Goal: Task Accomplishment & Management: Manage account settings

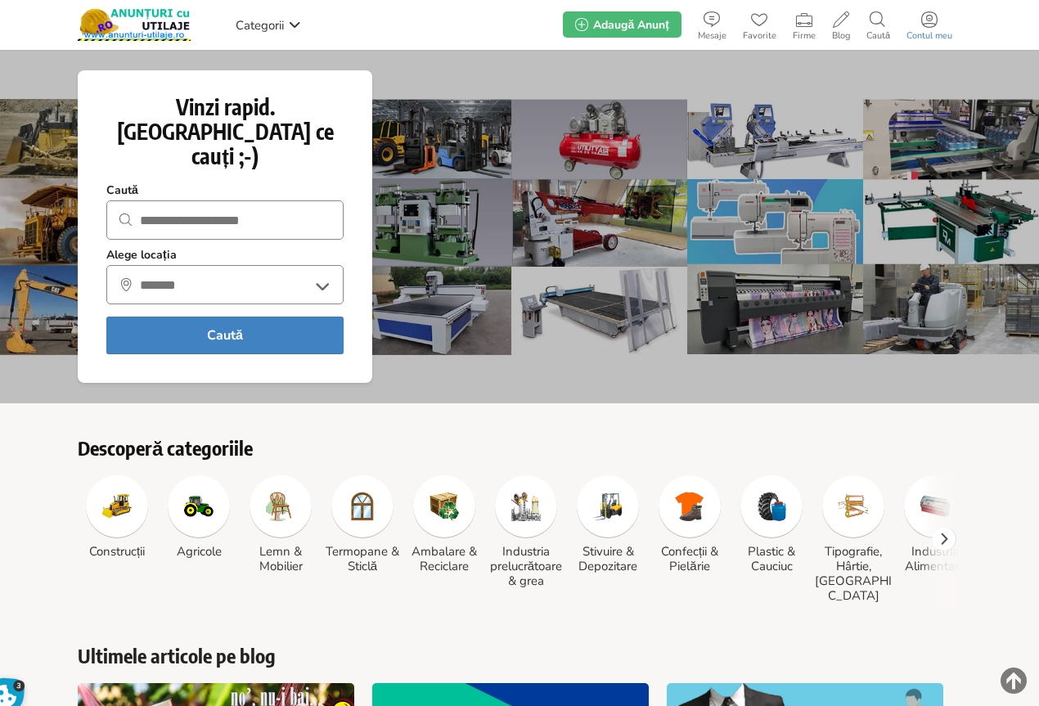
click at [932, 26] on icon at bounding box center [929, 19] width 16 height 16
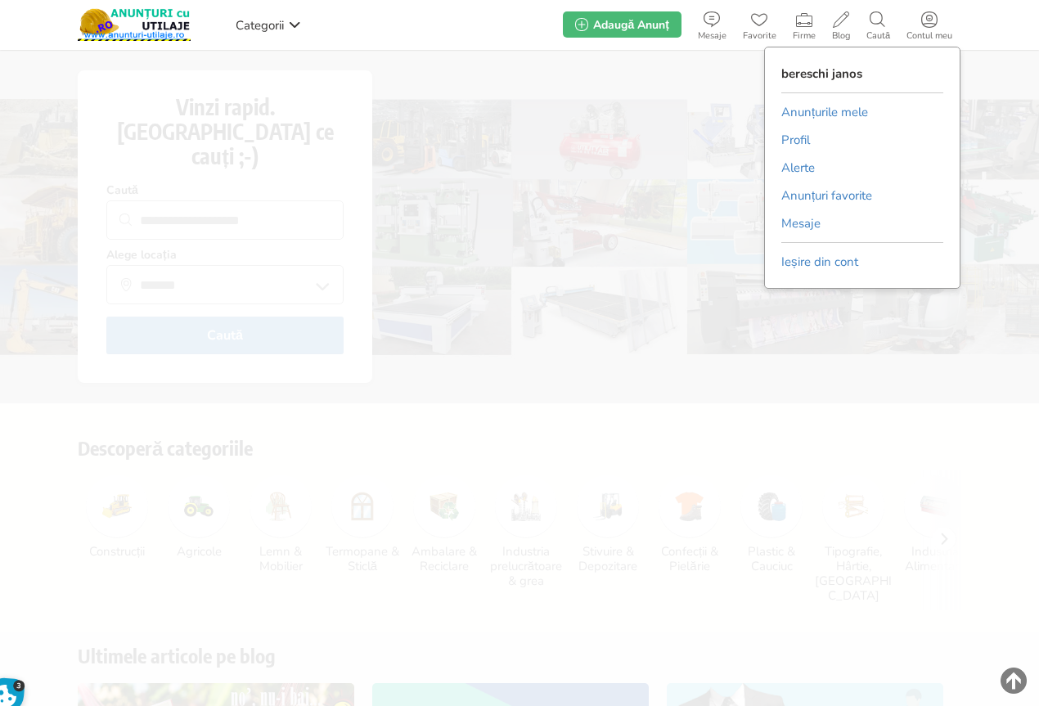
click at [820, 110] on link "Anunțurile mele" at bounding box center [825, 112] width 87 height 25
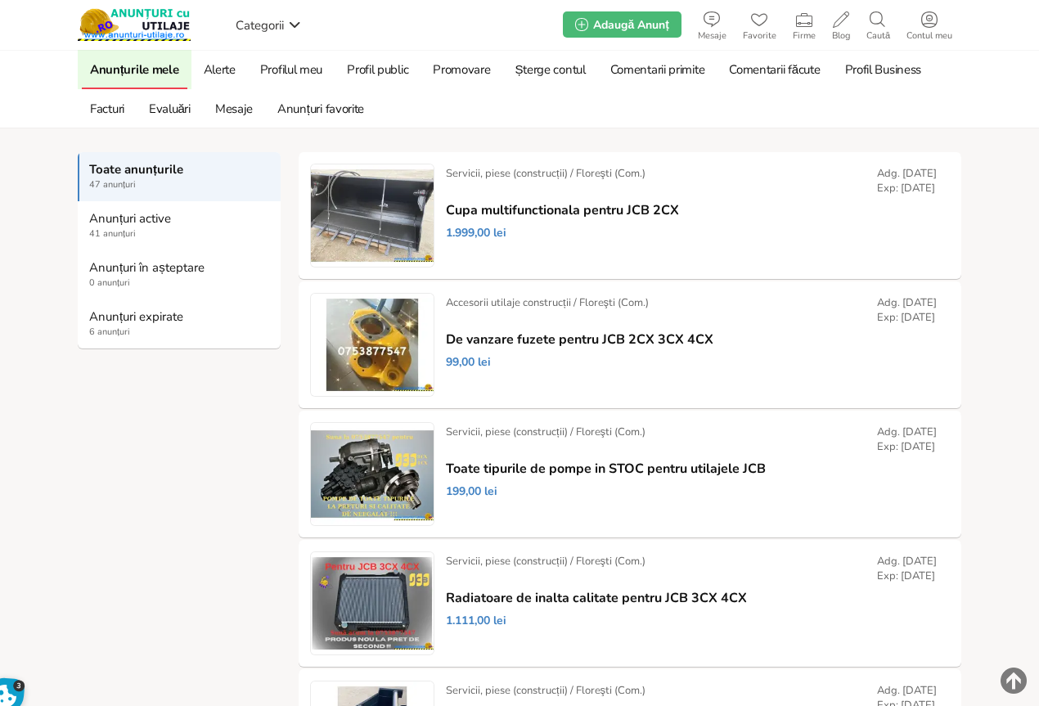
click at [118, 321] on strong "Anunțuri expirate" at bounding box center [180, 316] width 182 height 15
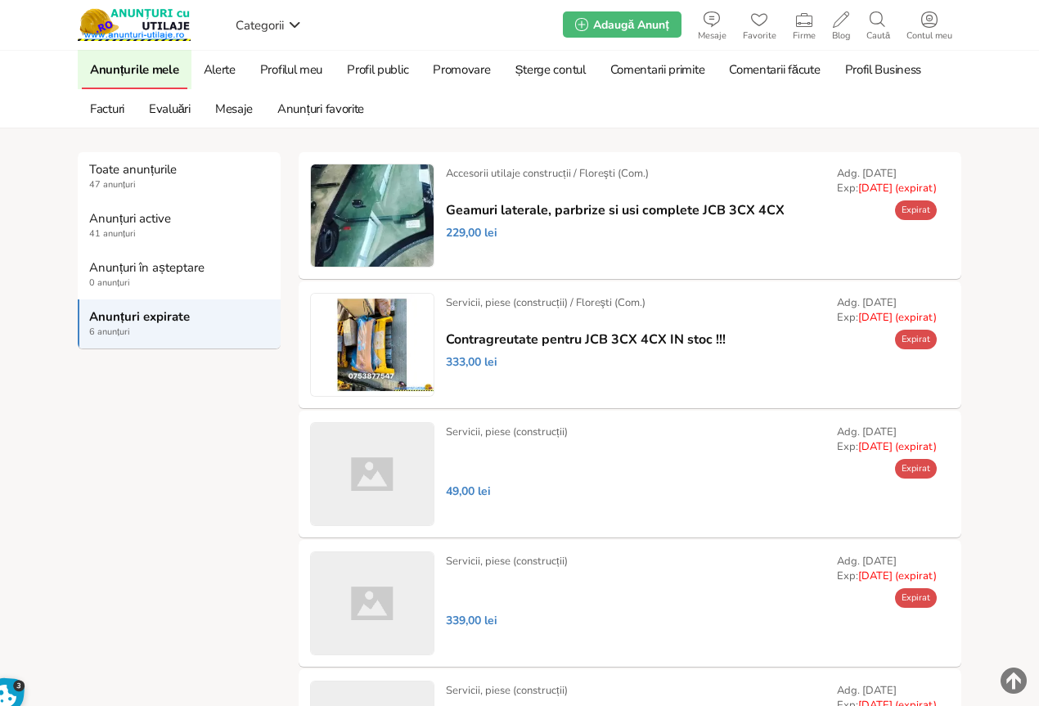
click at [0, 0] on link "Prelungește" at bounding box center [0, 0] width 0 height 0
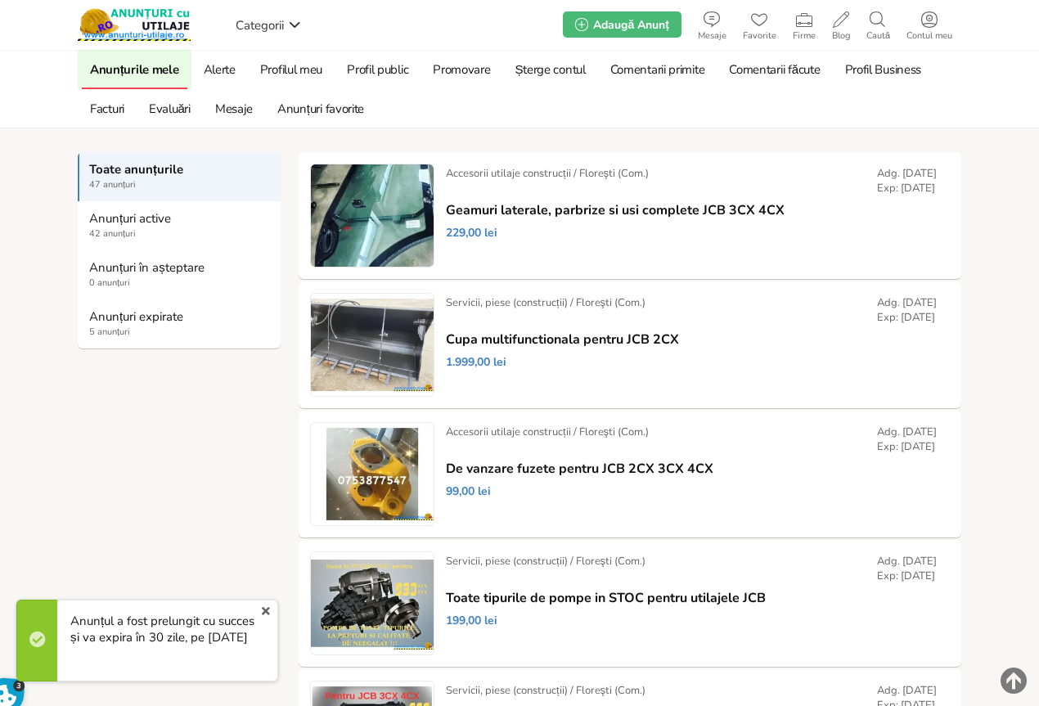
click at [115, 318] on strong "Anunțuri expirate" at bounding box center [180, 316] width 182 height 15
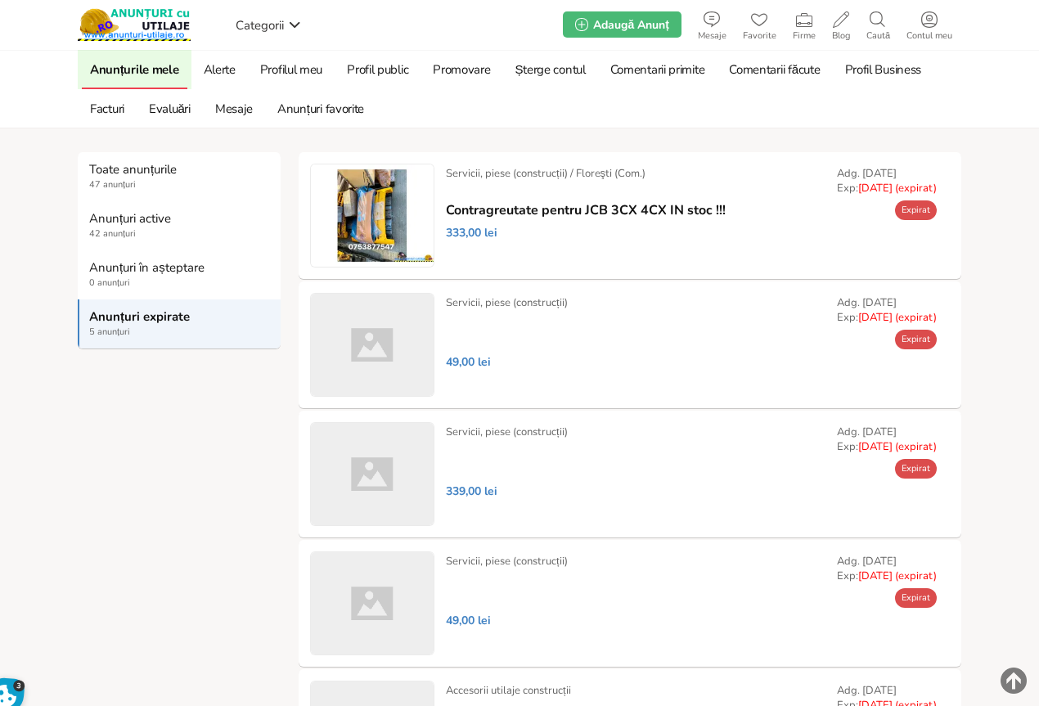
click at [0, 0] on link "Prelungește" at bounding box center [0, 0] width 0 height 0
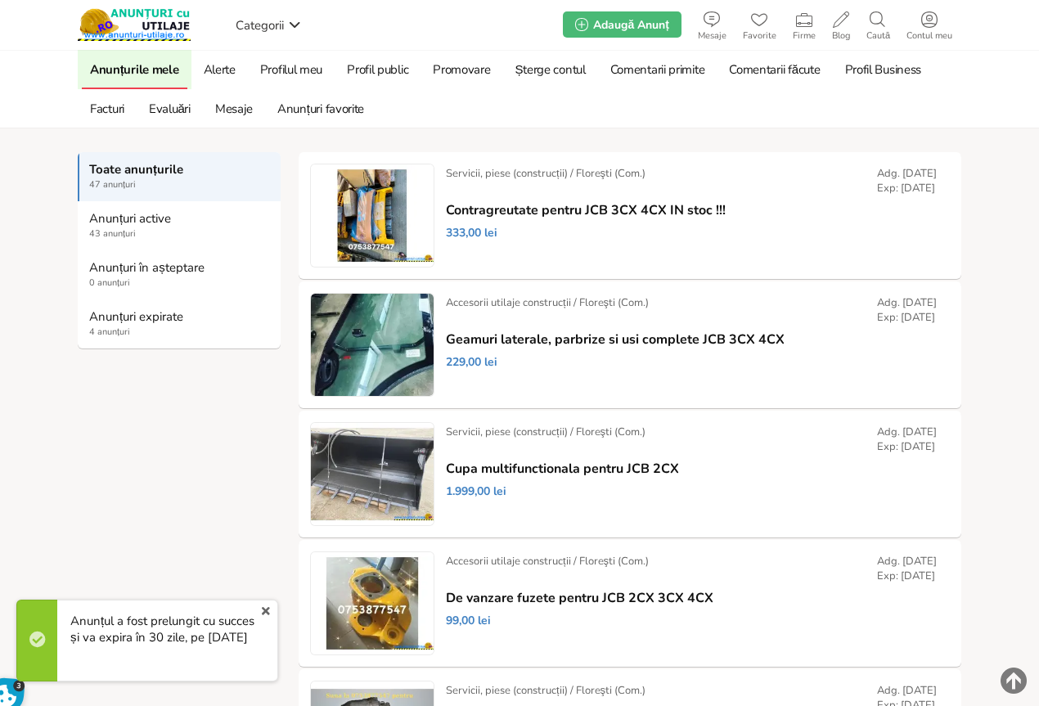
click at [112, 316] on strong "Anunțuri expirate" at bounding box center [180, 316] width 182 height 15
